Goal: Transaction & Acquisition: Purchase product/service

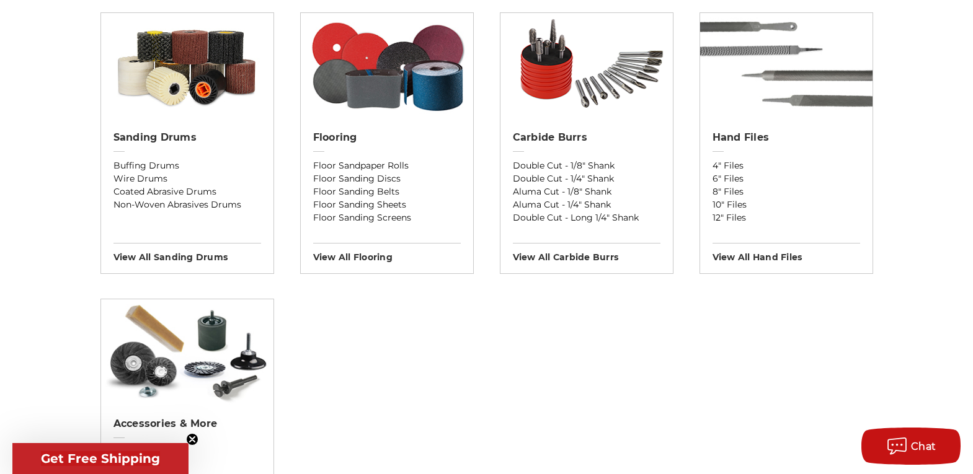
scroll to position [992, 0]
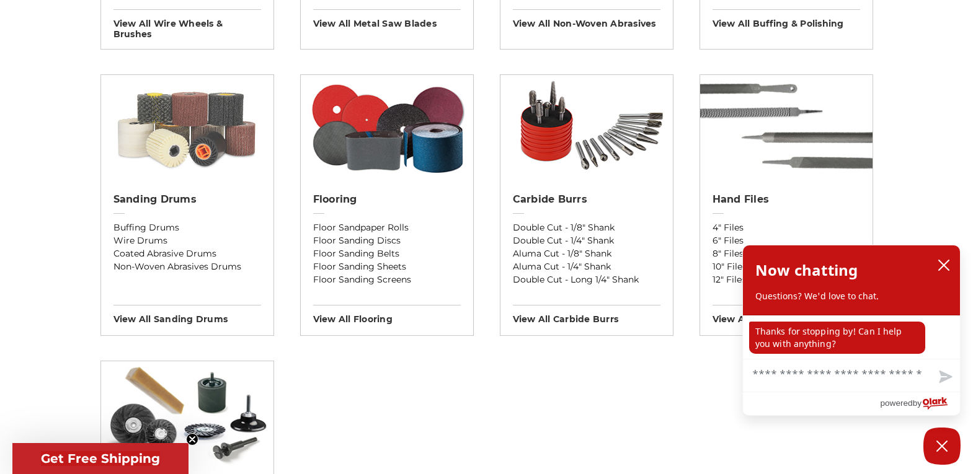
click at [167, 146] on img at bounding box center [187, 127] width 172 height 105
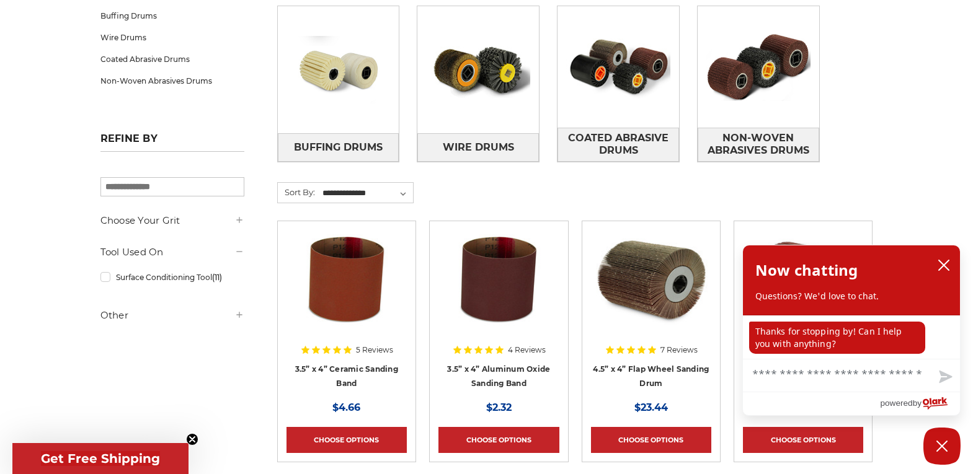
scroll to position [248, 0]
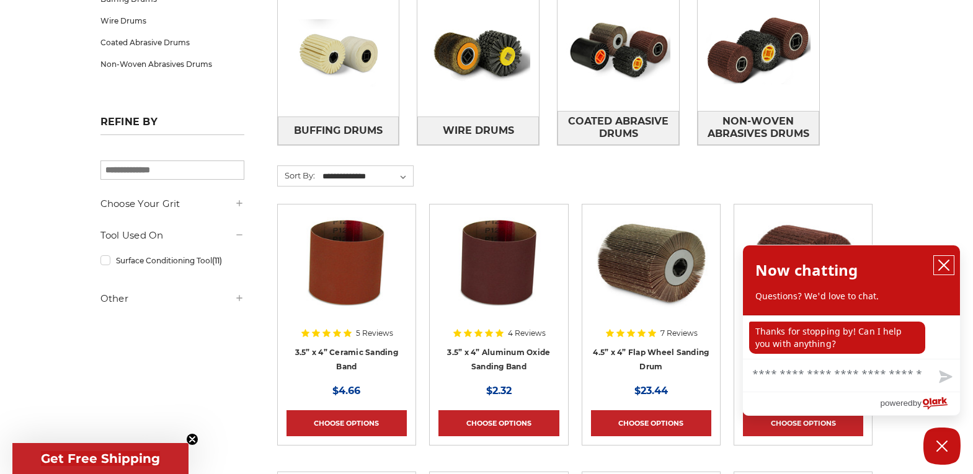
click at [947, 262] on icon "close chatbox" at bounding box center [943, 265] width 12 height 12
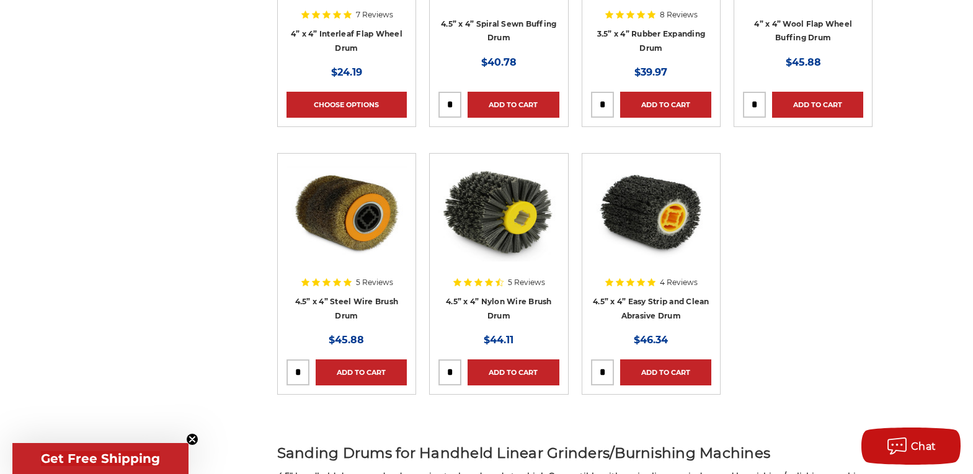
scroll to position [868, 0]
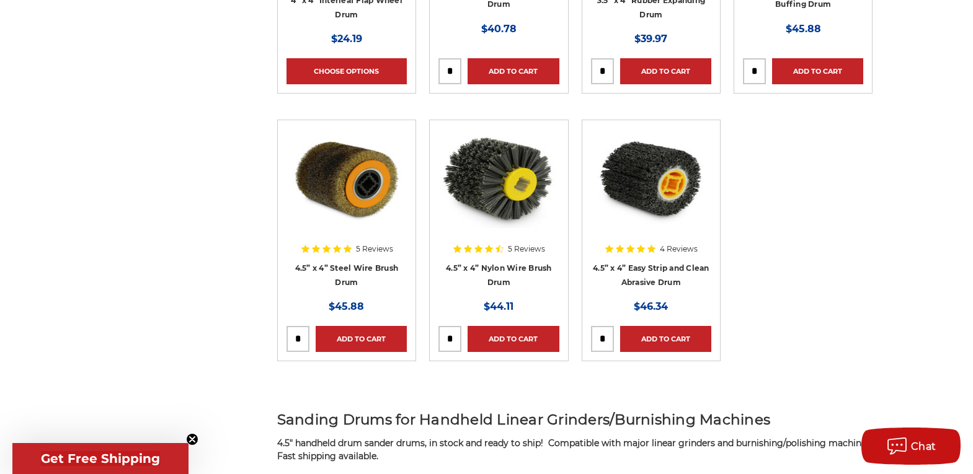
click at [643, 191] on img at bounding box center [651, 178] width 120 height 99
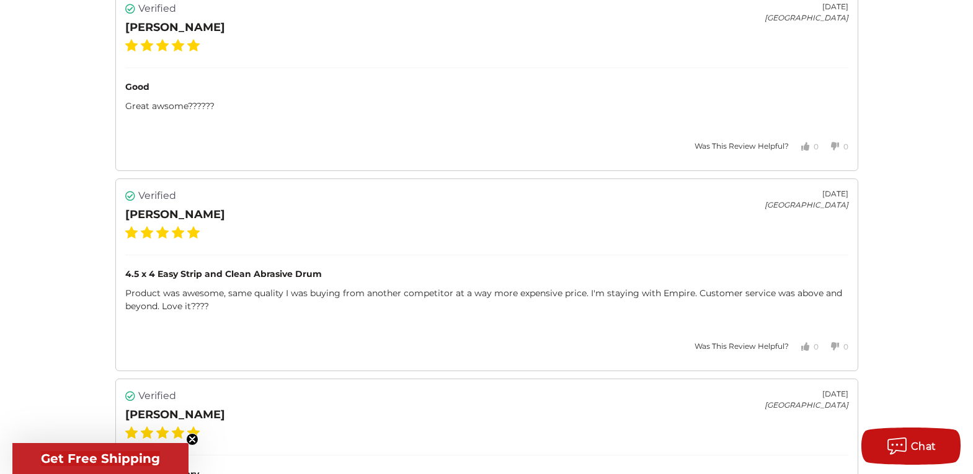
scroll to position [1984, 0]
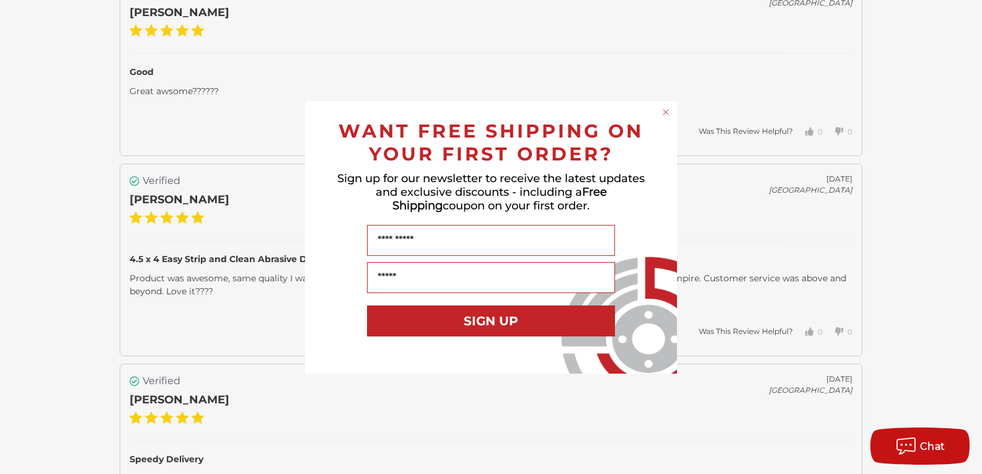
click at [664, 110] on icon "Close dialog" at bounding box center [665, 112] width 5 height 5
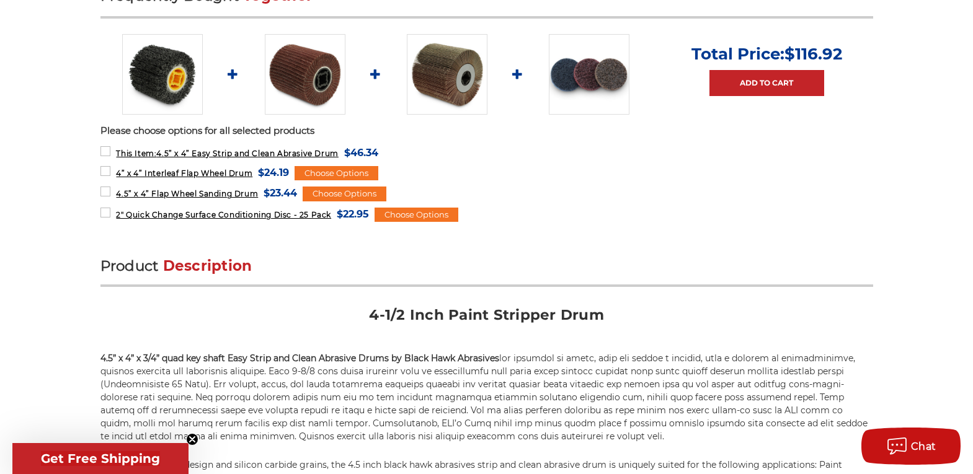
scroll to position [496, 0]
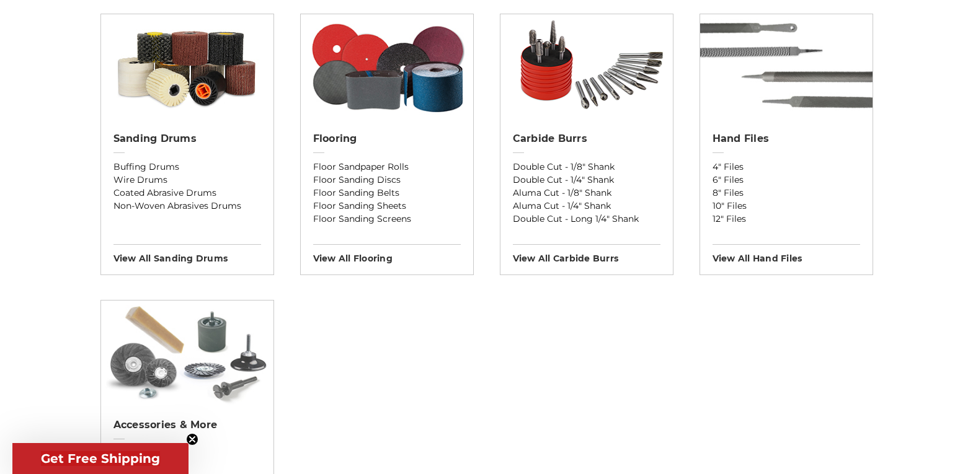
scroll to position [1116, 0]
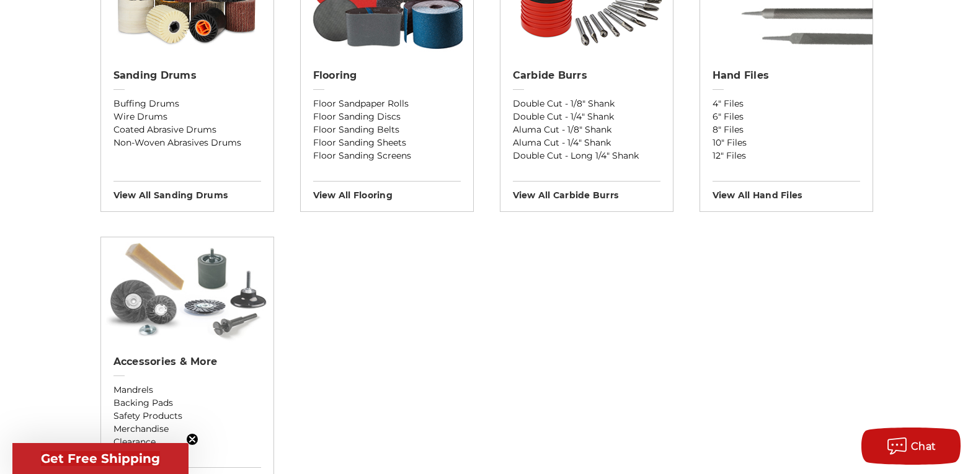
click at [219, 301] on img at bounding box center [187, 289] width 172 height 105
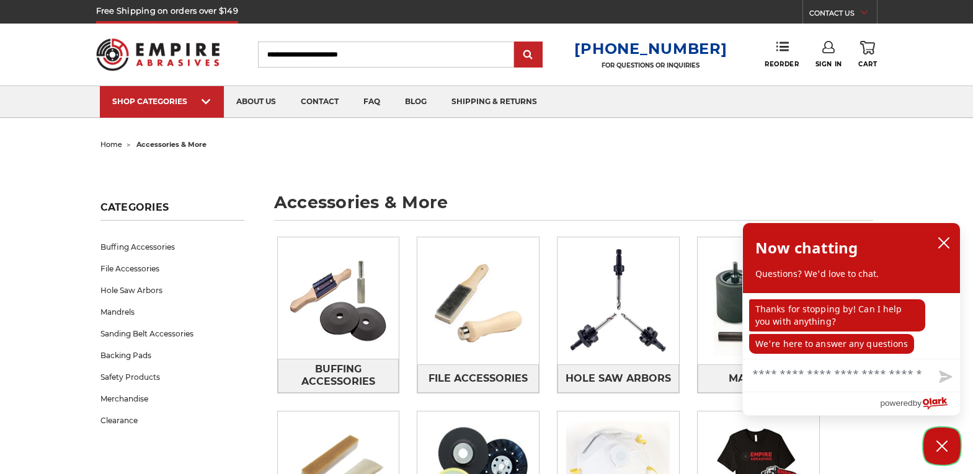
click at [940, 438] on icon "Close Chatbox" at bounding box center [941, 446] width 12 height 31
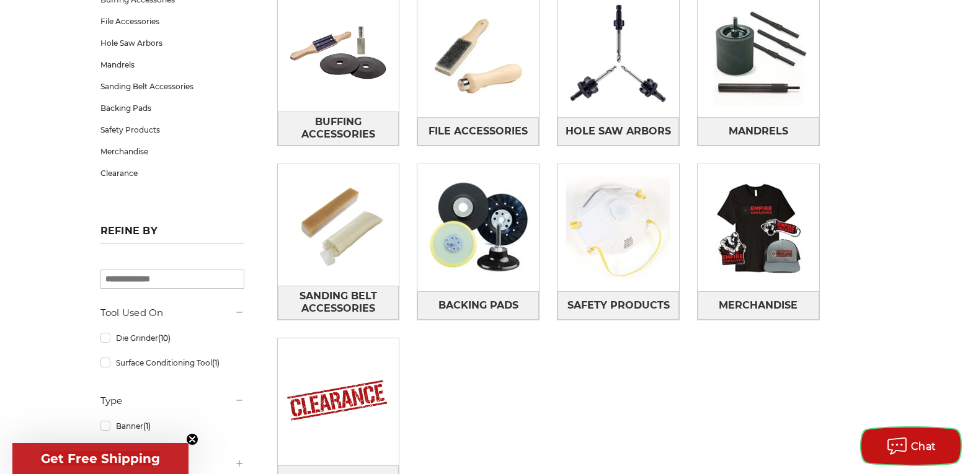
scroll to position [248, 0]
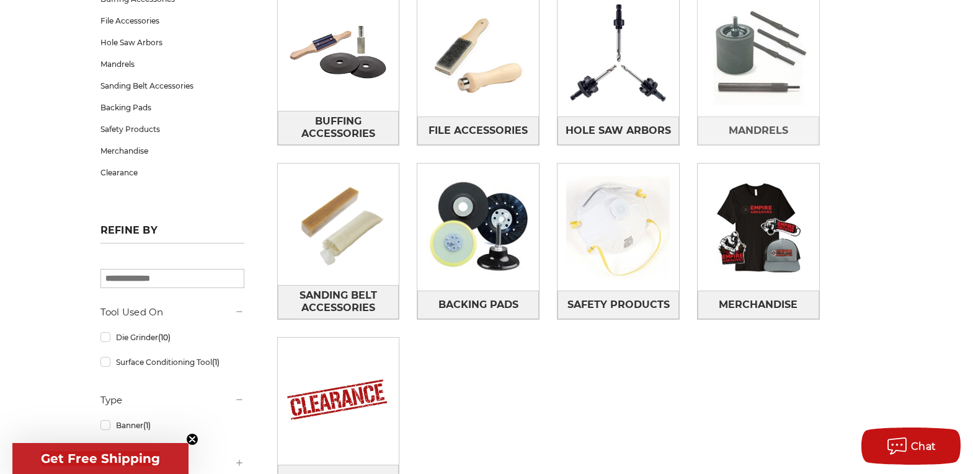
click at [737, 97] on img at bounding box center [757, 53] width 121 height 121
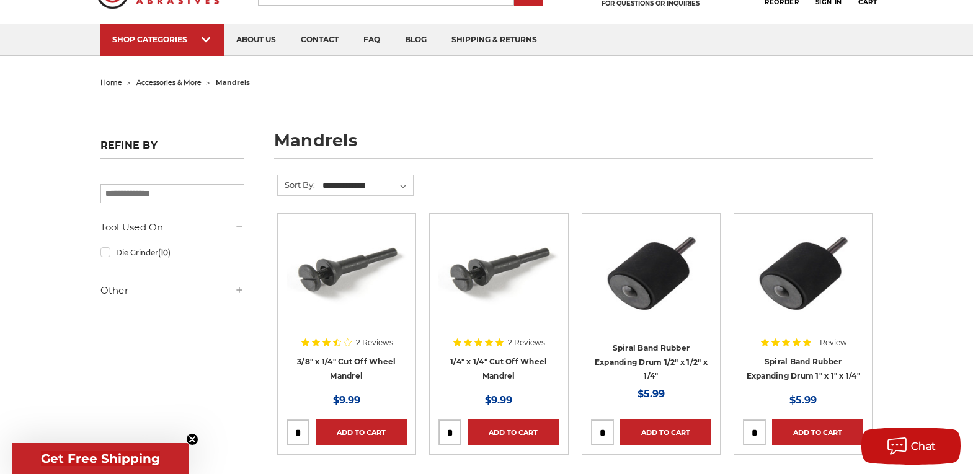
scroll to position [124, 0]
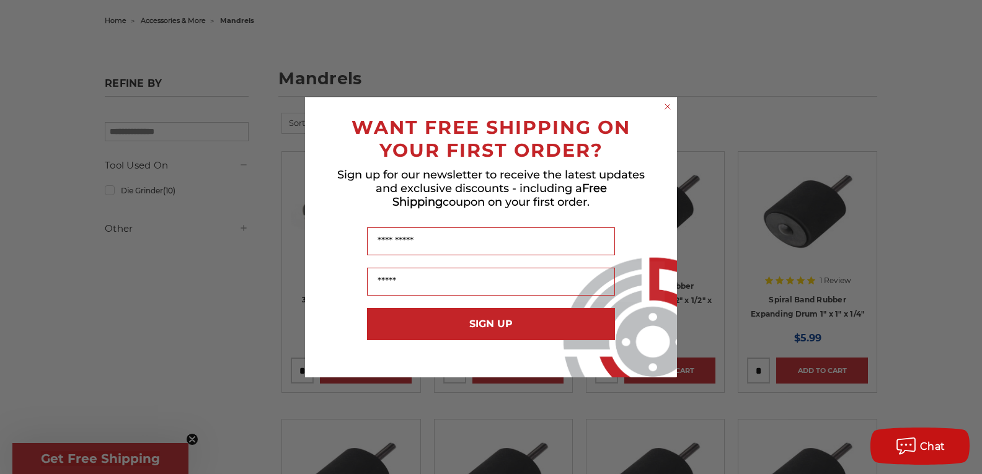
click at [673, 104] on circle "Close dialog" at bounding box center [668, 106] width 12 height 12
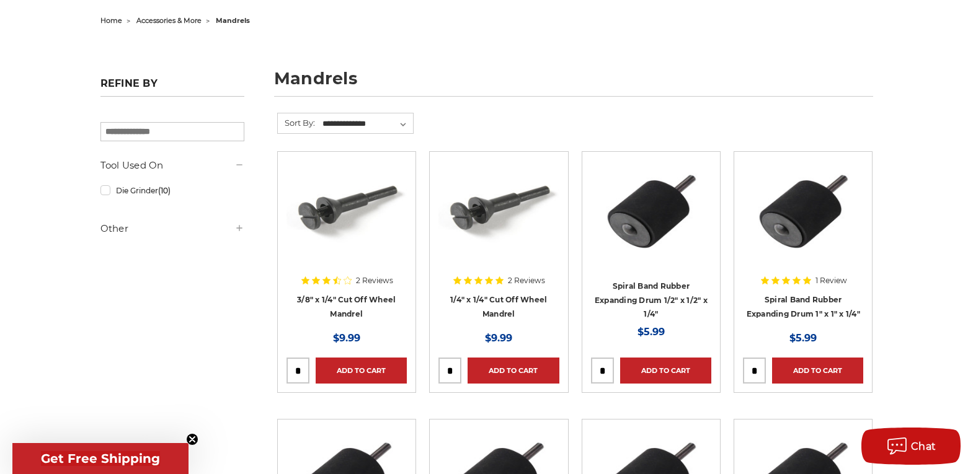
click at [116, 233] on h5 "Other" at bounding box center [172, 228] width 144 height 15
click at [107, 254] on link "In Stock (22)" at bounding box center [172, 254] width 144 height 22
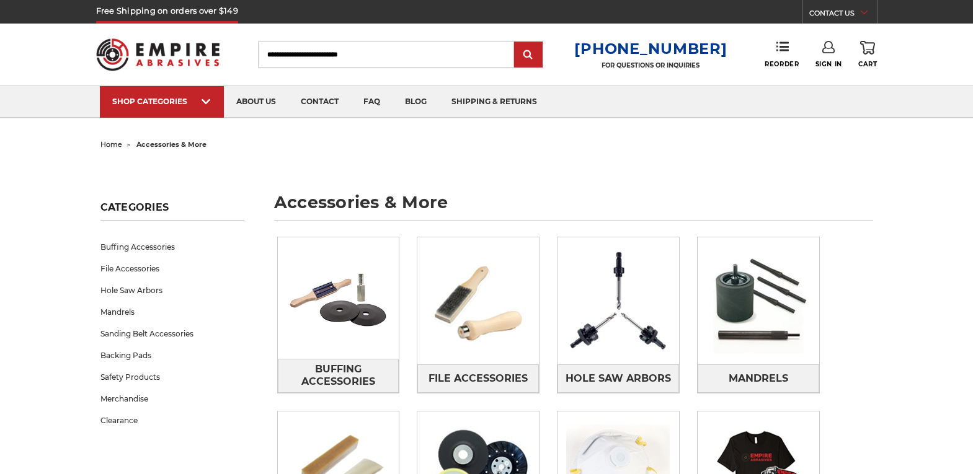
scroll to position [242, 0]
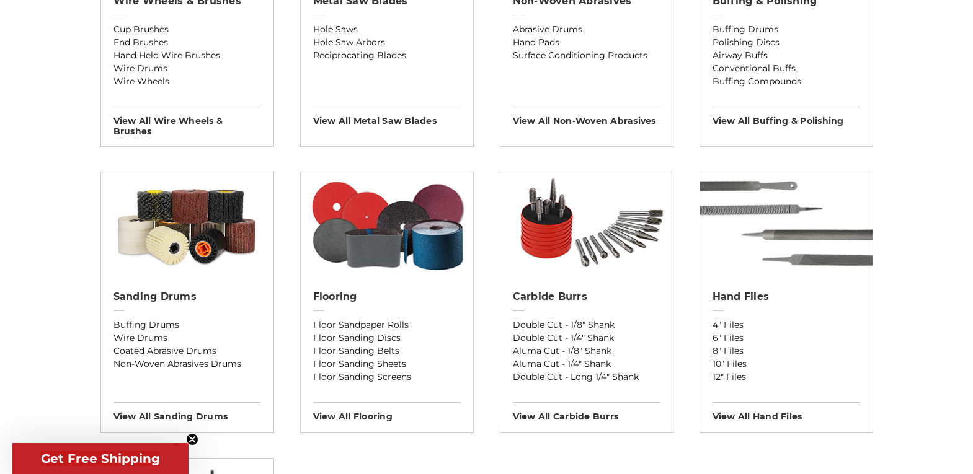
scroll to position [930, 0]
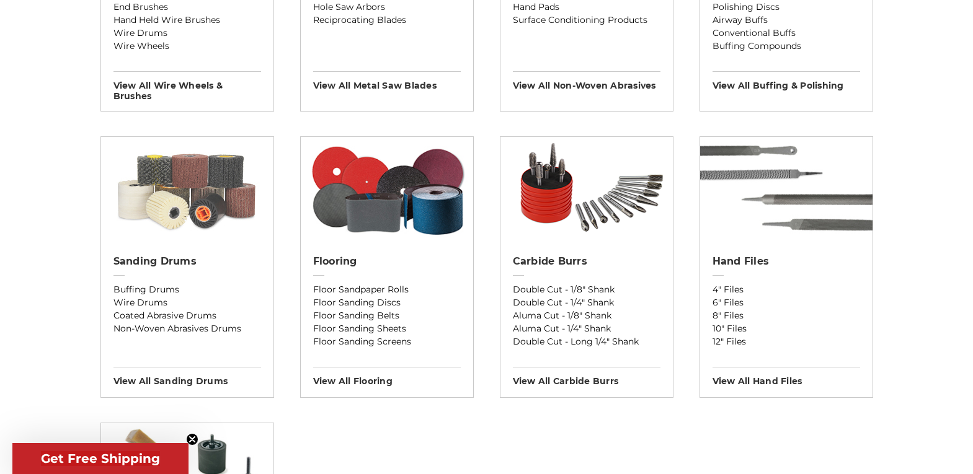
click at [187, 210] on img at bounding box center [187, 189] width 172 height 105
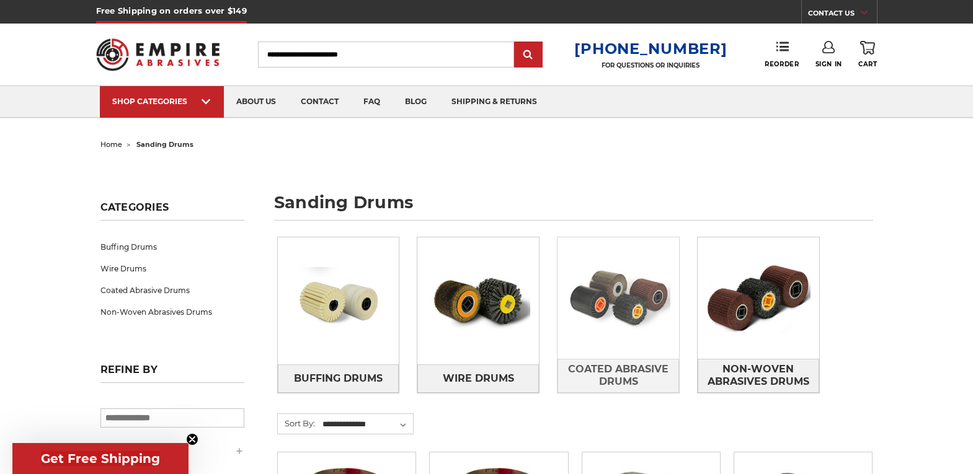
click at [630, 327] on img at bounding box center [617, 298] width 121 height 86
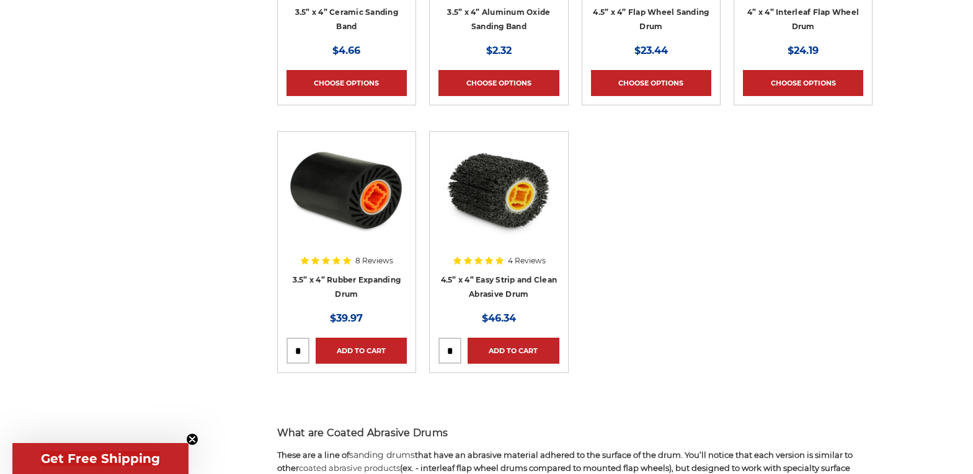
scroll to position [434, 0]
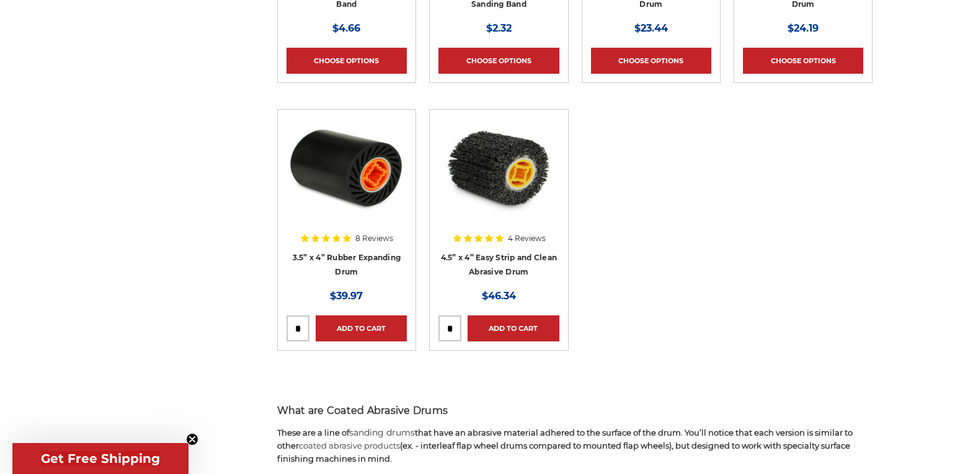
click at [491, 150] on img at bounding box center [498, 167] width 120 height 99
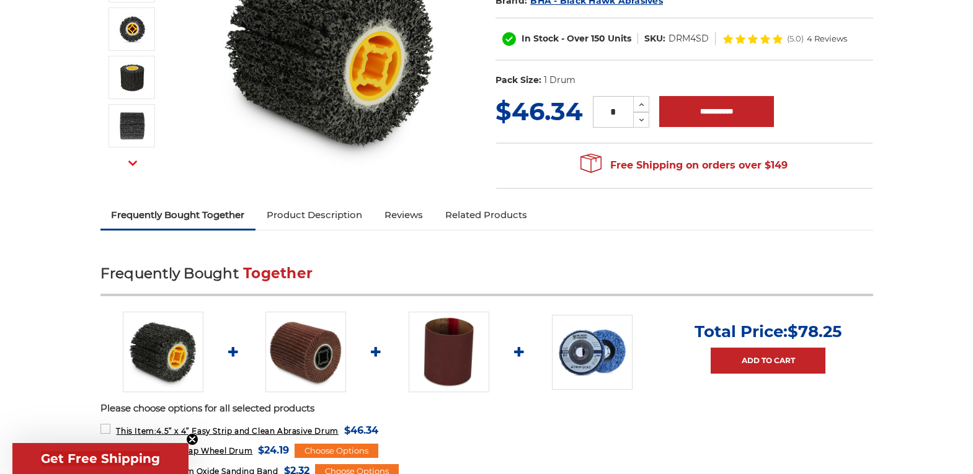
scroll to position [248, 0]
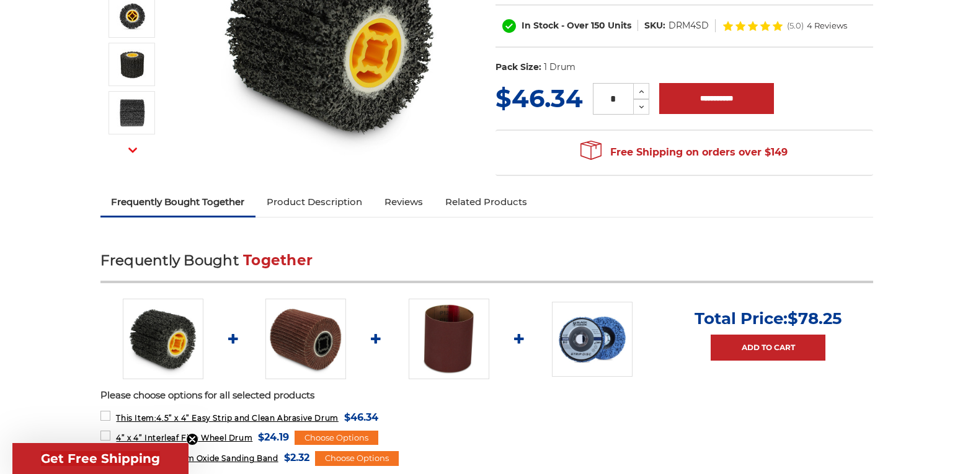
click at [330, 203] on link "Product Description" at bounding box center [314, 201] width 118 height 27
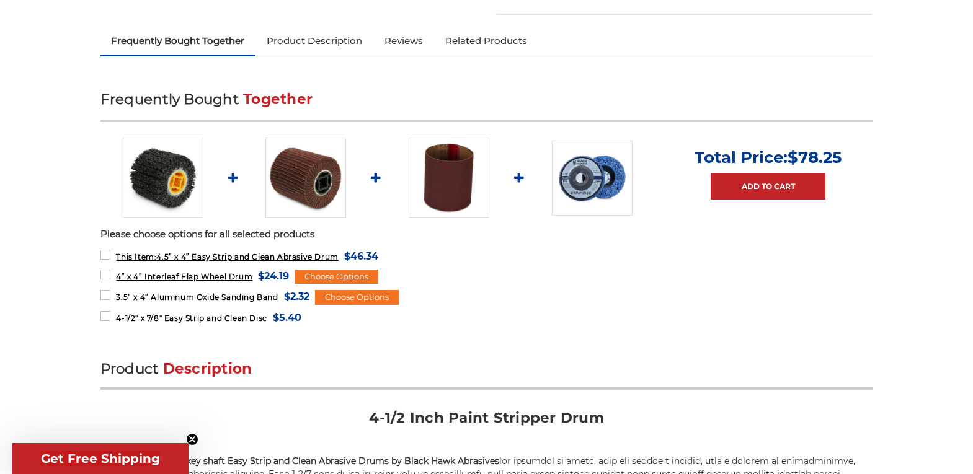
scroll to position [384, 0]
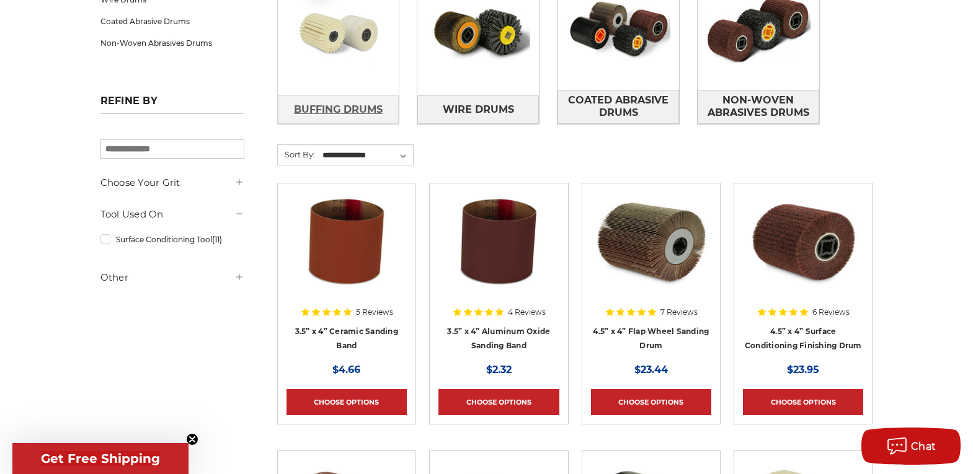
scroll to position [248, 0]
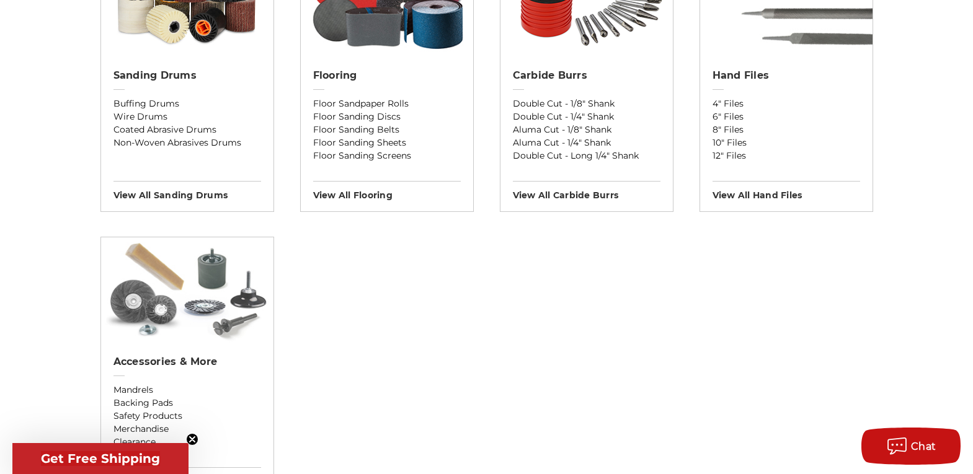
click at [179, 267] on img at bounding box center [187, 289] width 172 height 105
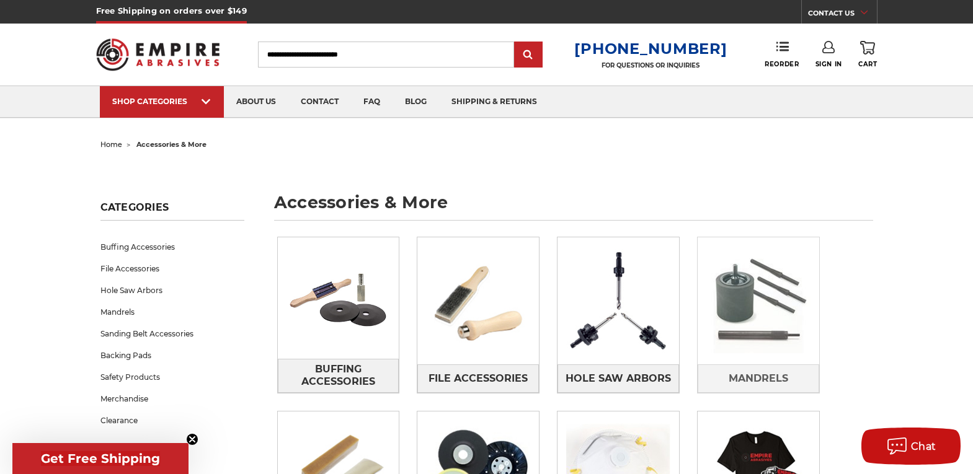
click at [766, 361] on img at bounding box center [757, 301] width 121 height 121
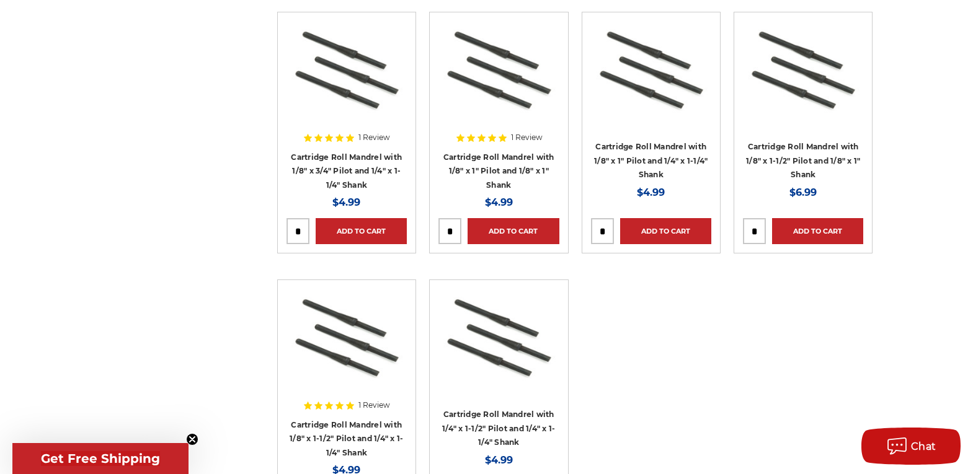
scroll to position [1302, 0]
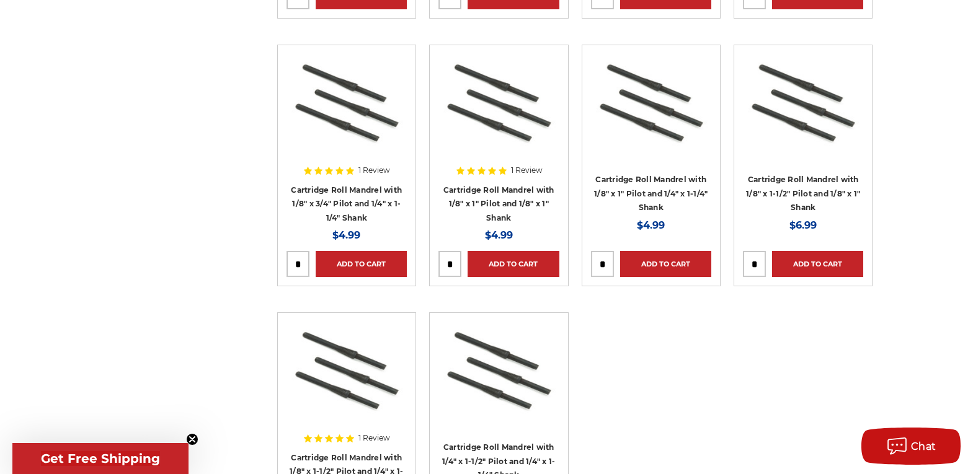
click at [524, 371] on img at bounding box center [498, 371] width 120 height 99
